Goal: Find specific page/section: Find specific page/section

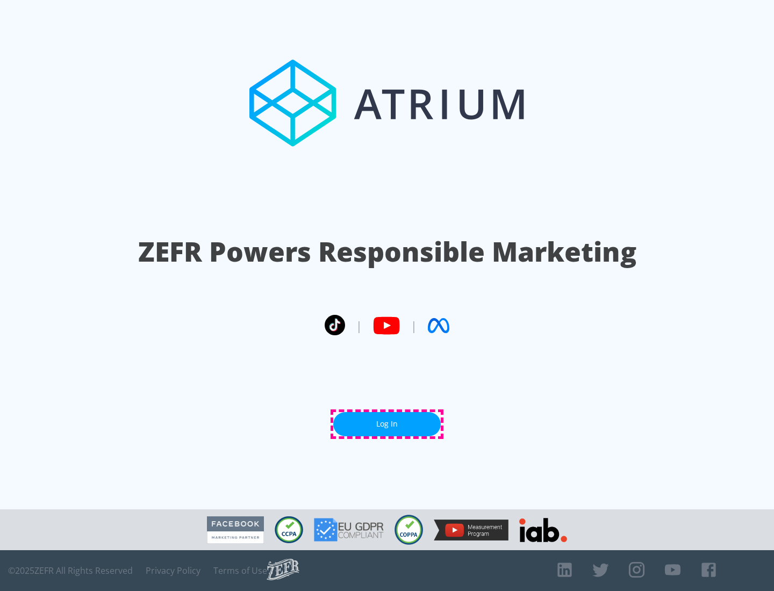
click at [387, 424] on link "Log In" at bounding box center [386, 424] width 107 height 24
